Goal: Task Accomplishment & Management: Complete application form

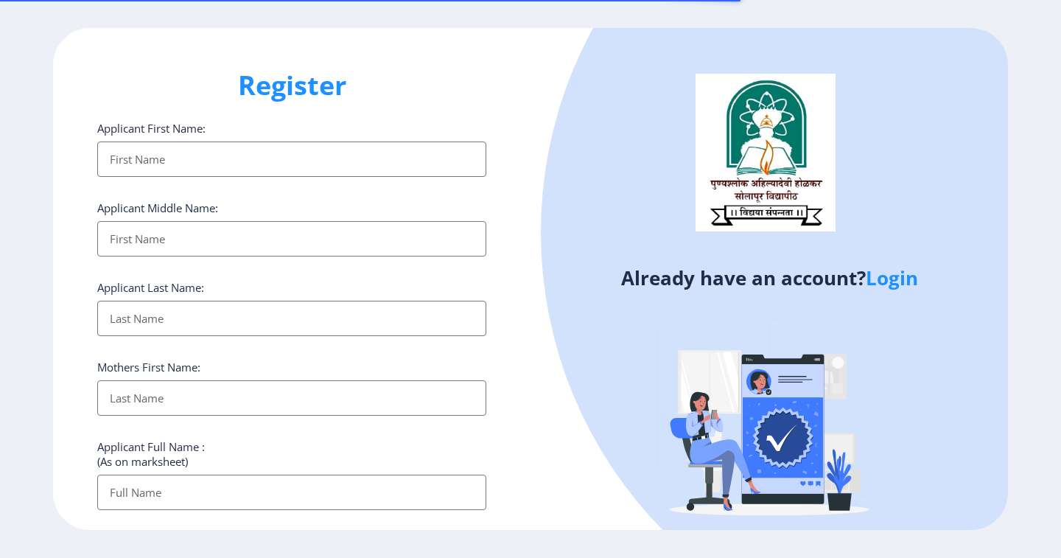
select select
click at [264, 166] on input "Applicant First Name:" at bounding box center [291, 158] width 389 height 35
click at [897, 280] on link "Login" at bounding box center [891, 277] width 52 height 27
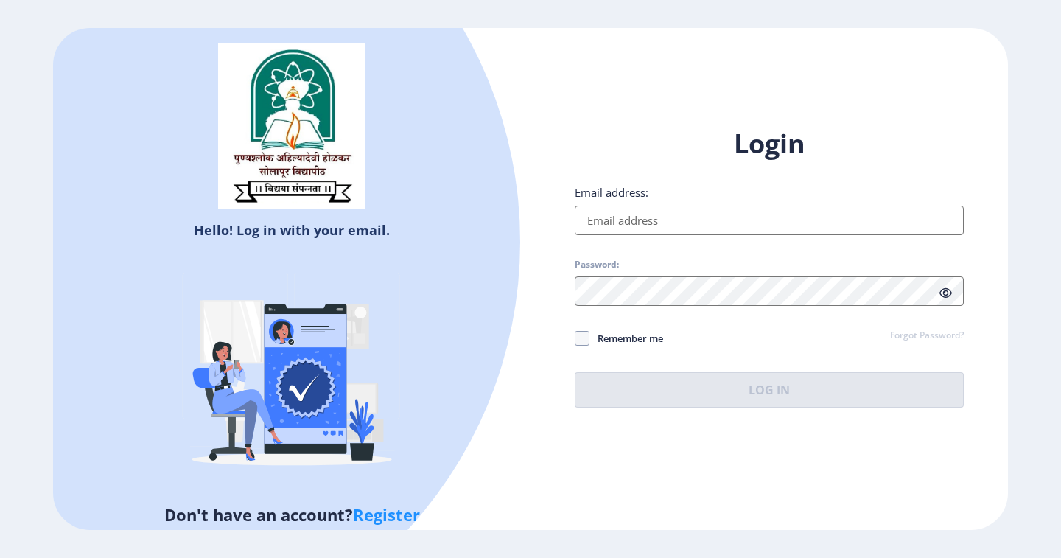
click at [653, 224] on input "Email address:" at bounding box center [768, 219] width 389 height 29
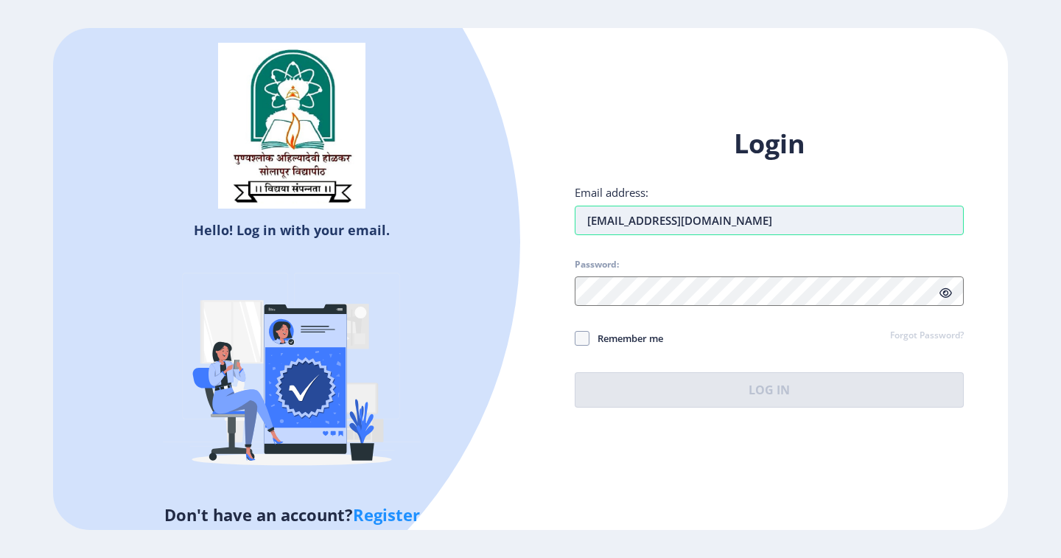
type input "Maneakash@574gmail.com"
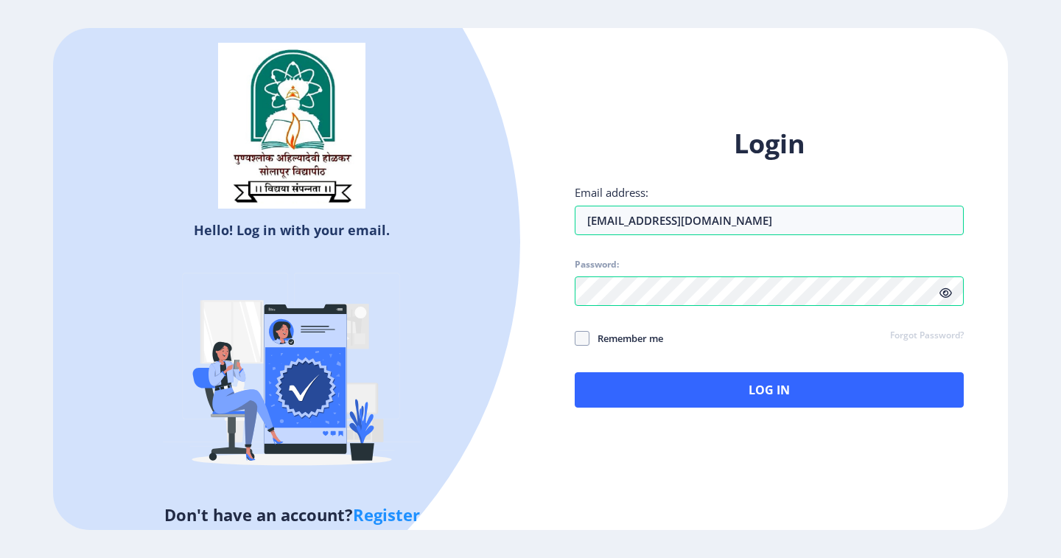
click at [943, 295] on icon at bounding box center [945, 292] width 13 height 11
click at [598, 342] on span "Remember me" at bounding box center [626, 338] width 74 height 18
click at [575, 339] on input "Remember me" at bounding box center [574, 338] width 1 height 1
checkbox input "true"
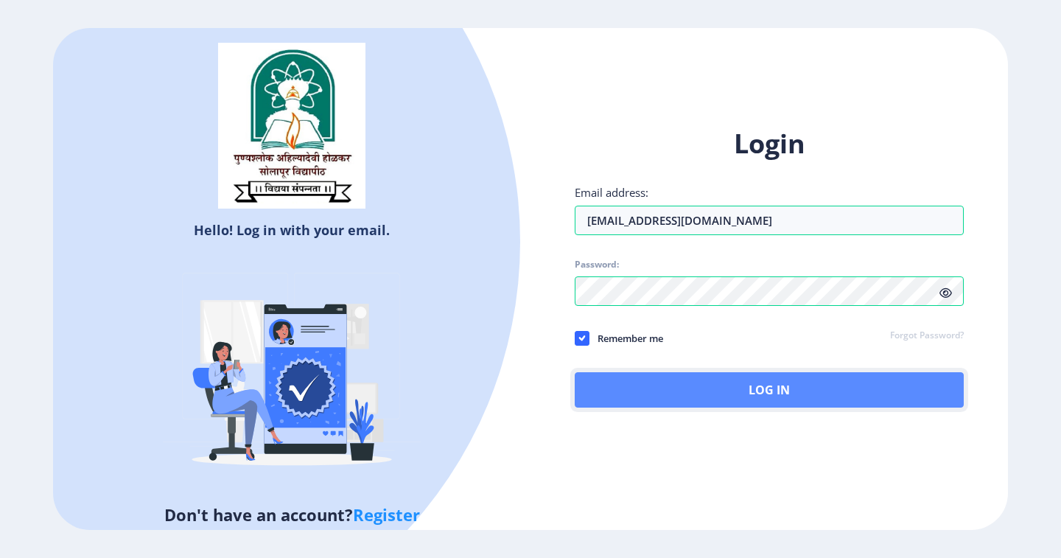
click at [769, 387] on button "Log In" at bounding box center [768, 389] width 389 height 35
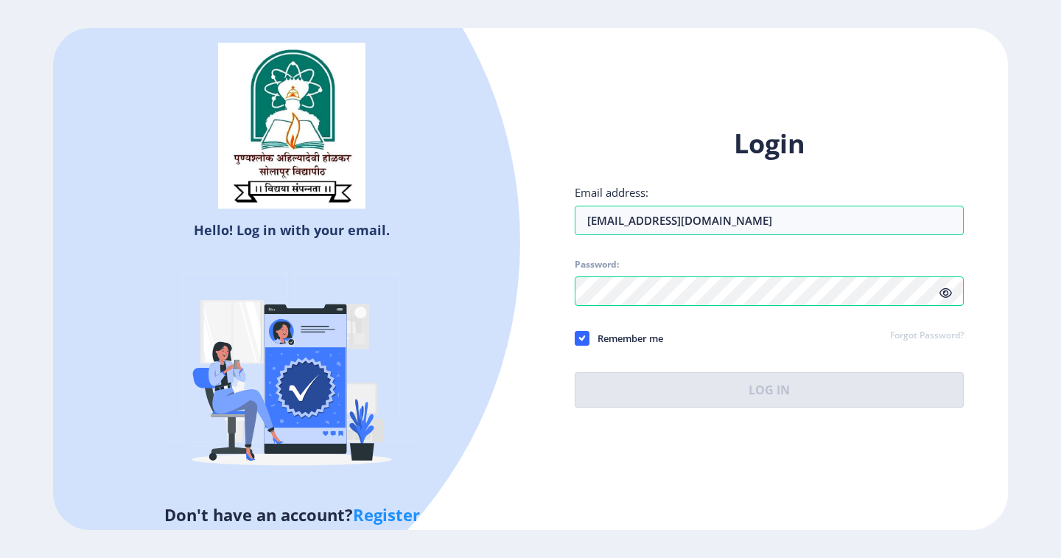
select select
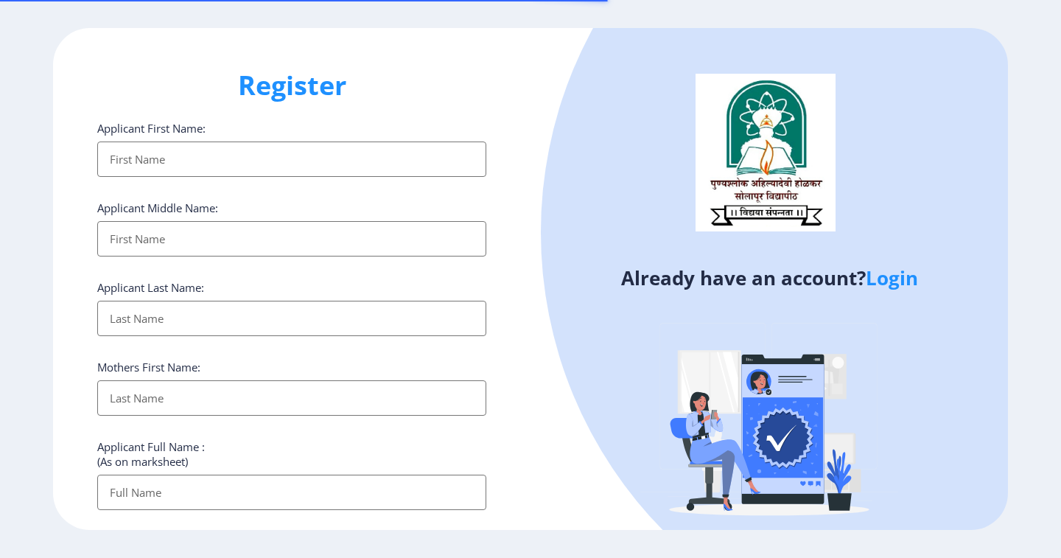
select select
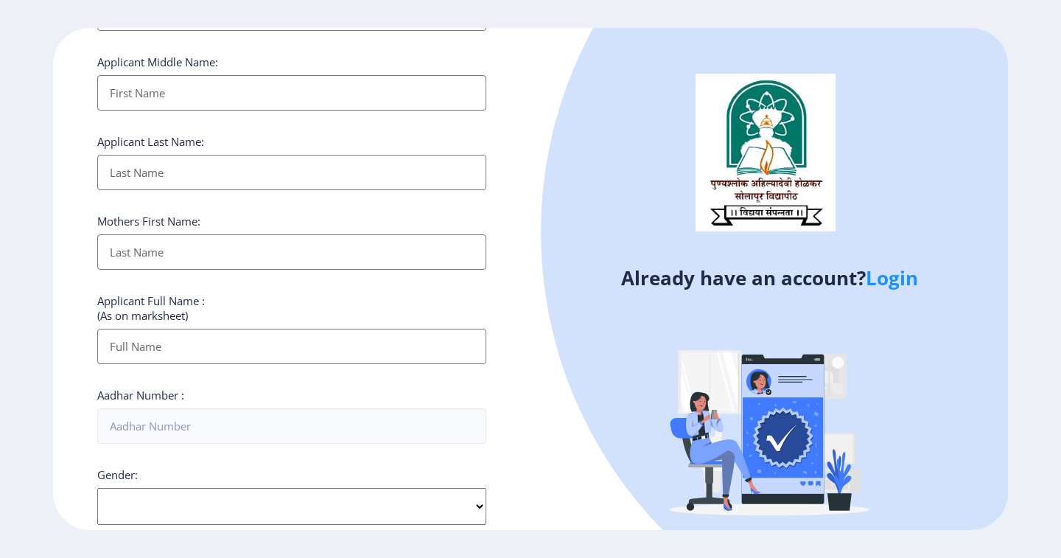
scroll to position [147, 0]
click at [878, 278] on link "Login" at bounding box center [891, 277] width 52 height 27
